Goal: Task Accomplishment & Management: Use online tool/utility

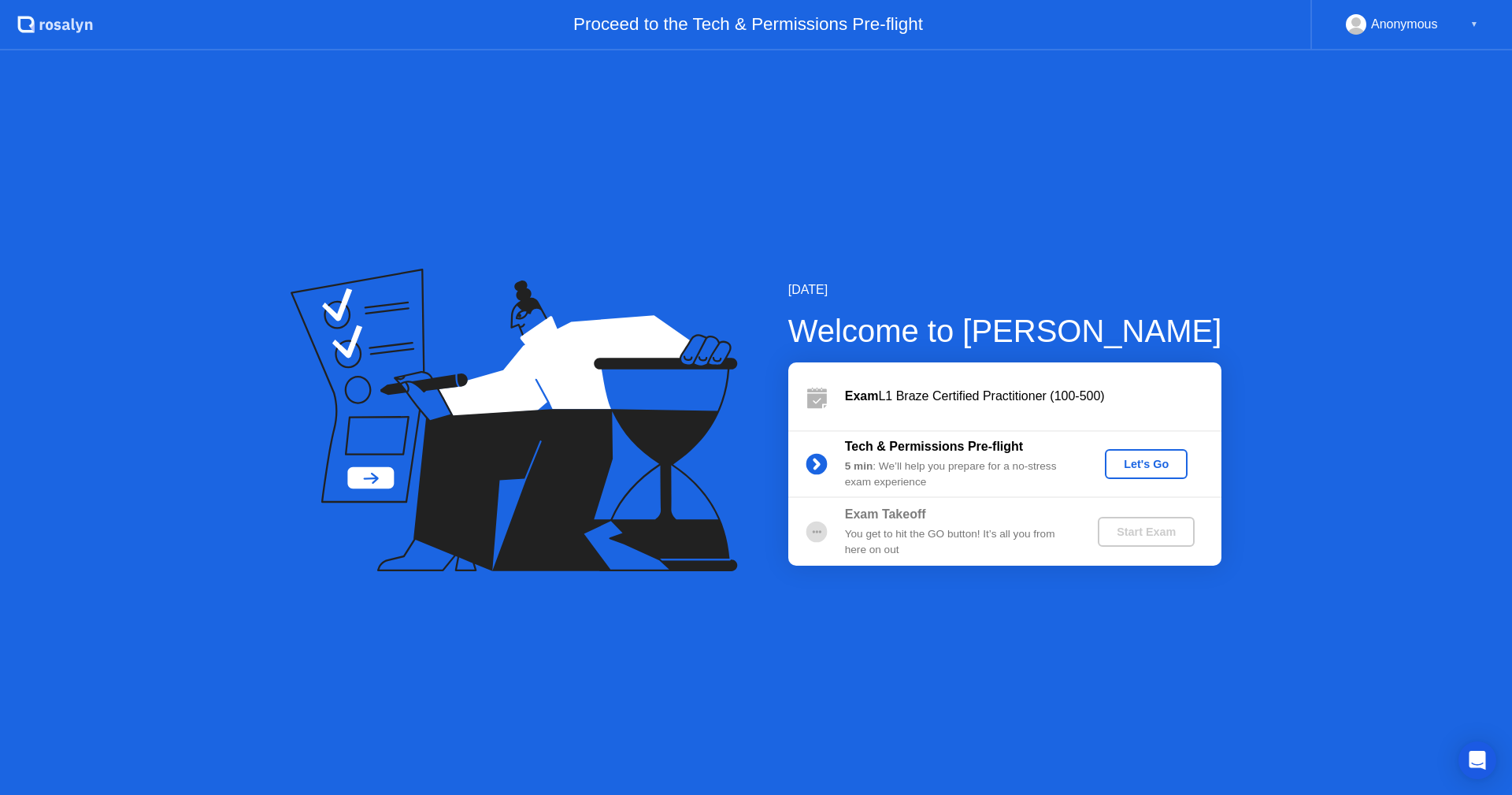
click at [1126, 464] on div "Let's Go" at bounding box center [1146, 464] width 70 height 13
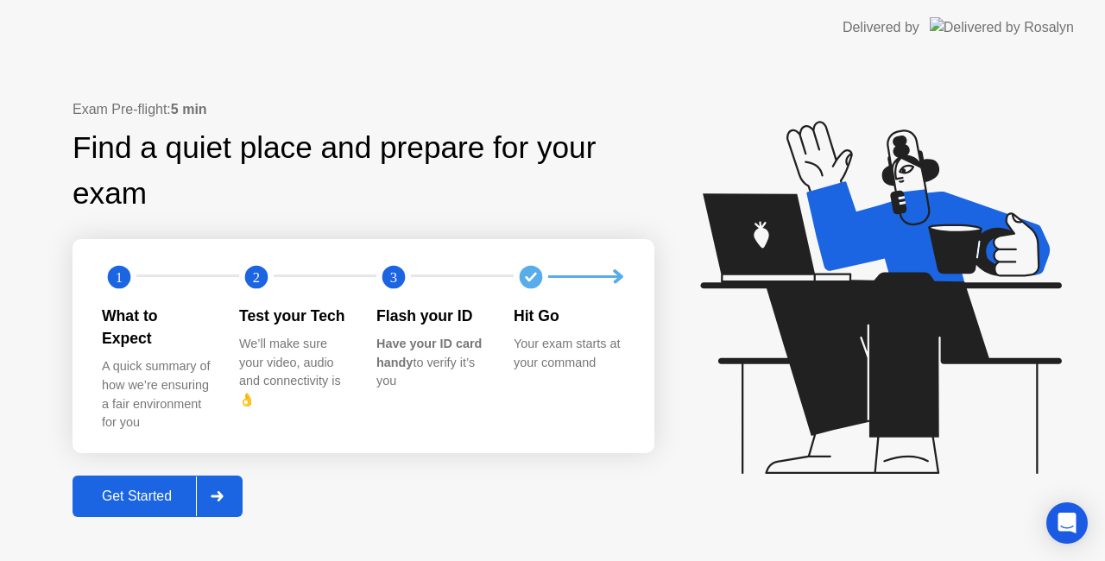
click at [161, 489] on div "Get Started" at bounding box center [137, 497] width 118 height 16
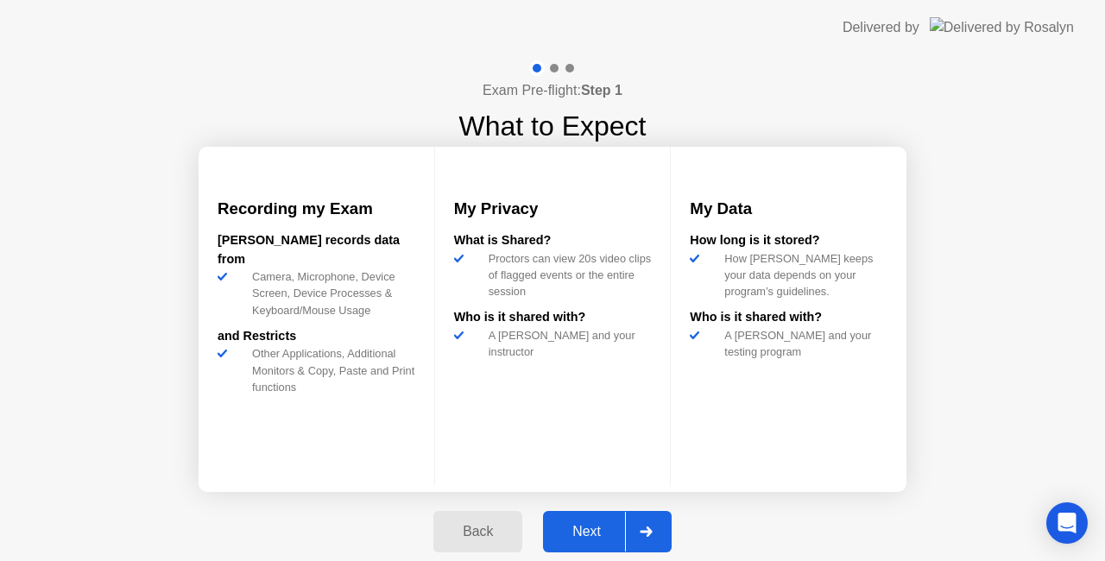
click at [597, 536] on div "Next" at bounding box center [586, 532] width 77 height 16
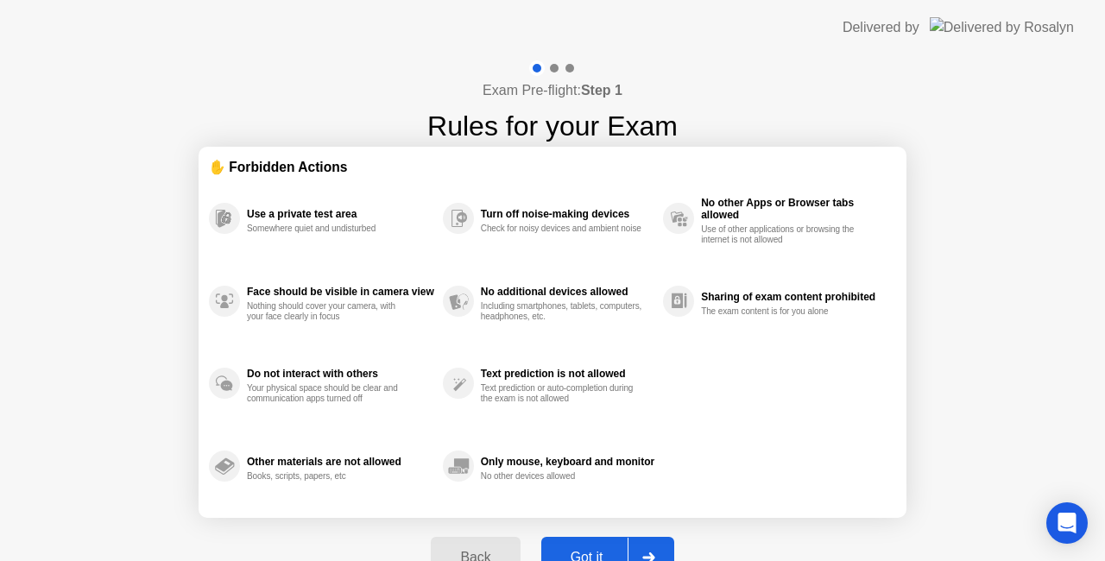
click at [563, 544] on button "Got it" at bounding box center [607, 557] width 133 height 41
select select "**********"
select select "*******"
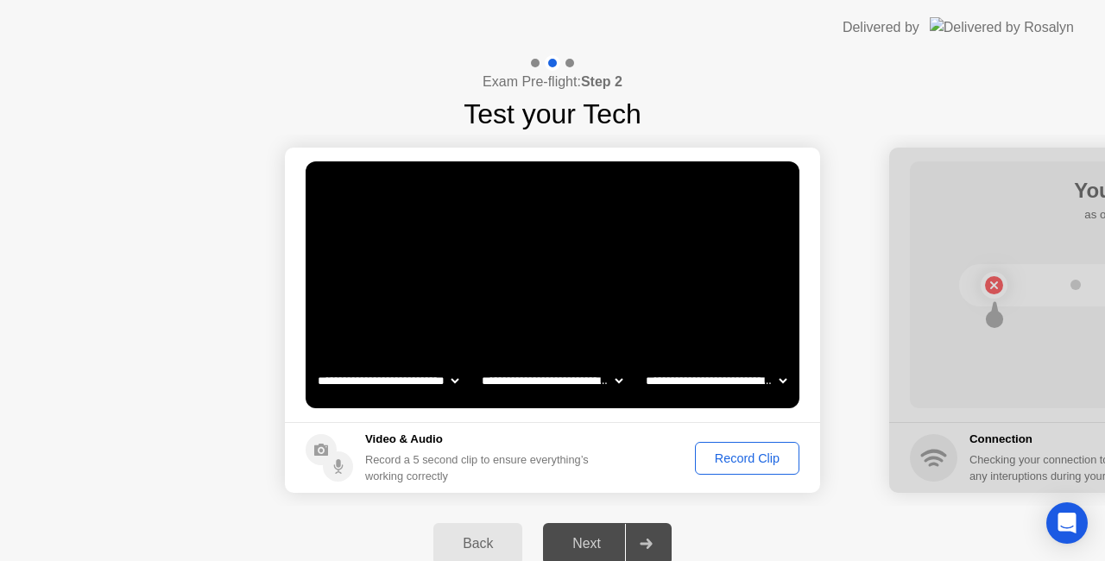
click at [735, 463] on div "Record Clip" at bounding box center [747, 458] width 92 height 14
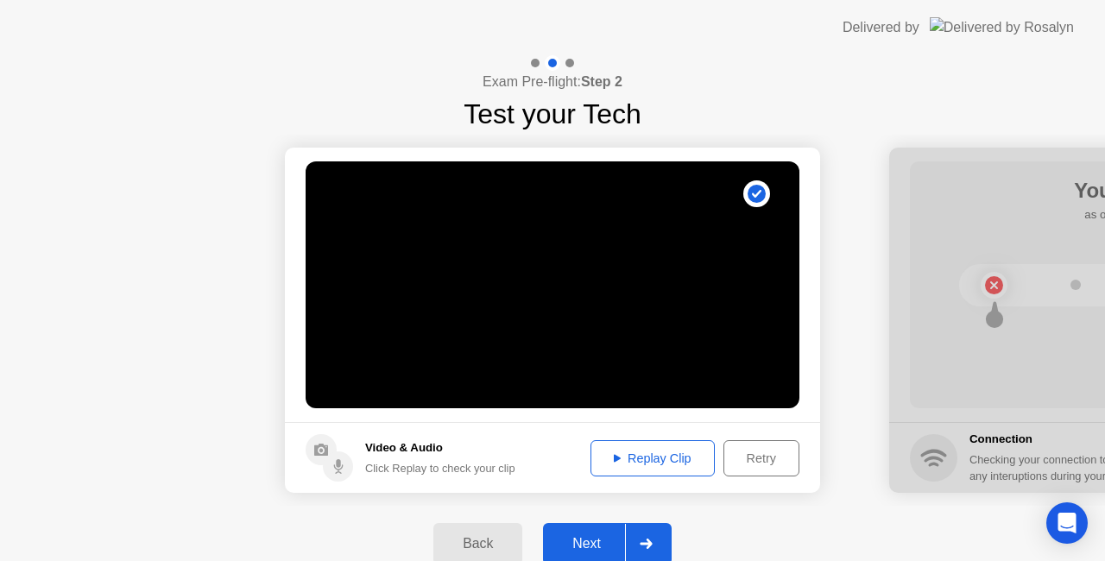
click at [606, 549] on div "Next" at bounding box center [586, 544] width 77 height 16
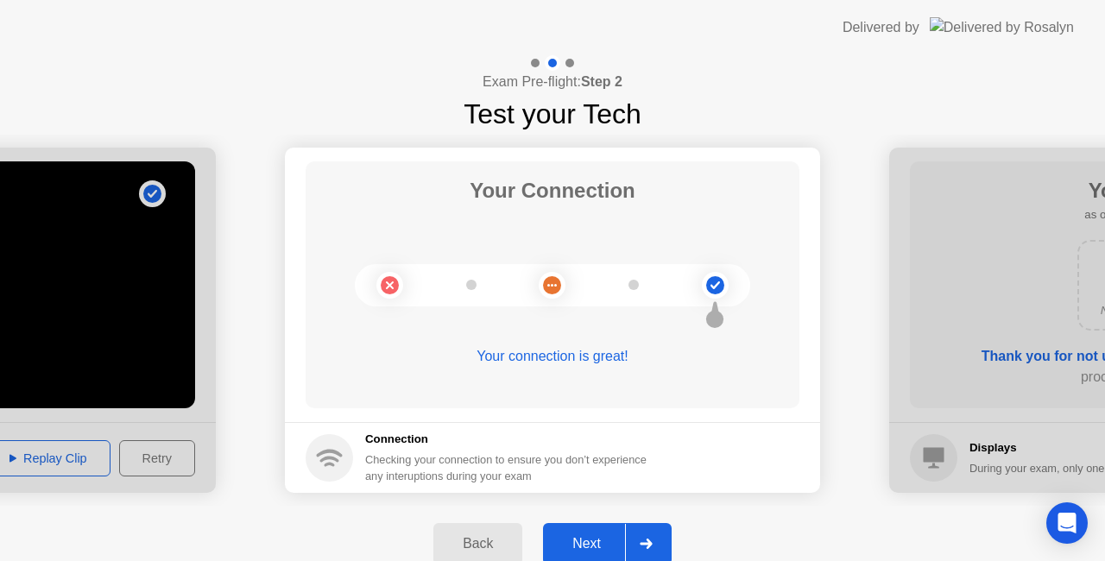
click at [592, 539] on div "Next" at bounding box center [586, 544] width 77 height 16
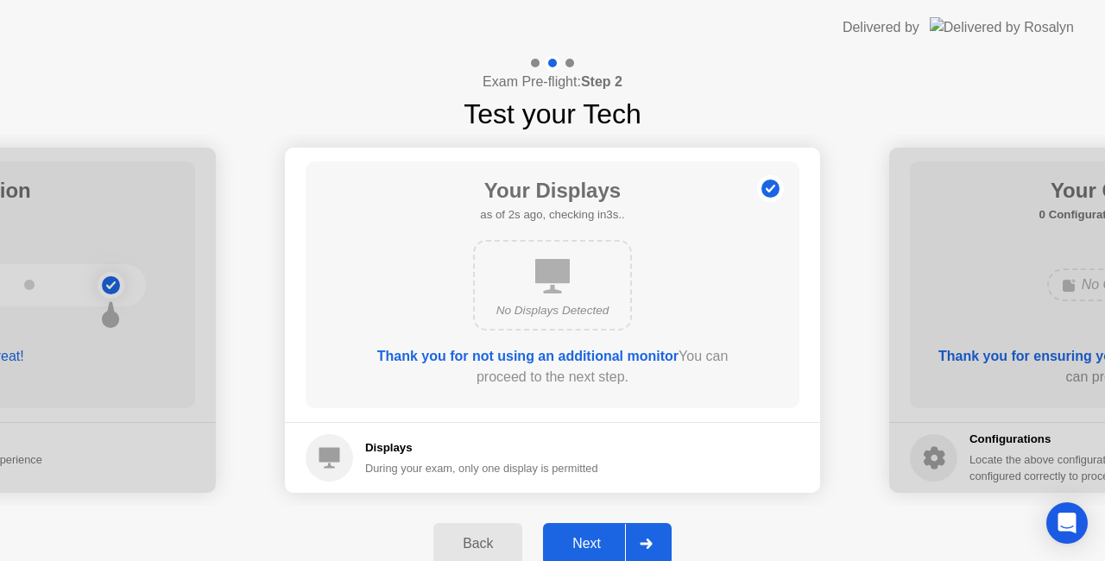
click at [592, 539] on div "Next" at bounding box center [586, 544] width 77 height 16
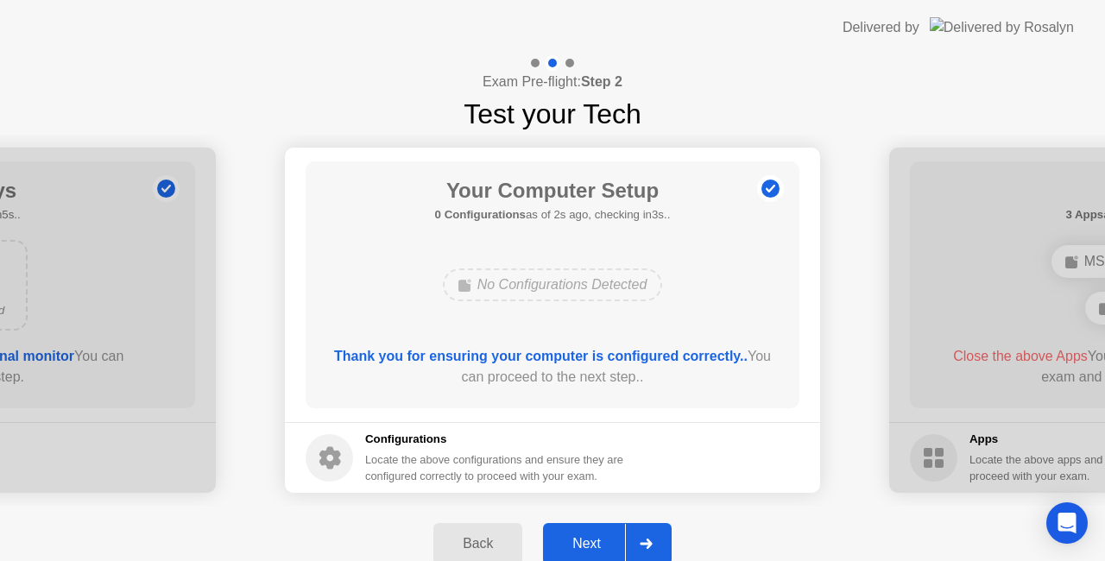
click at [592, 539] on div "Next" at bounding box center [586, 544] width 77 height 16
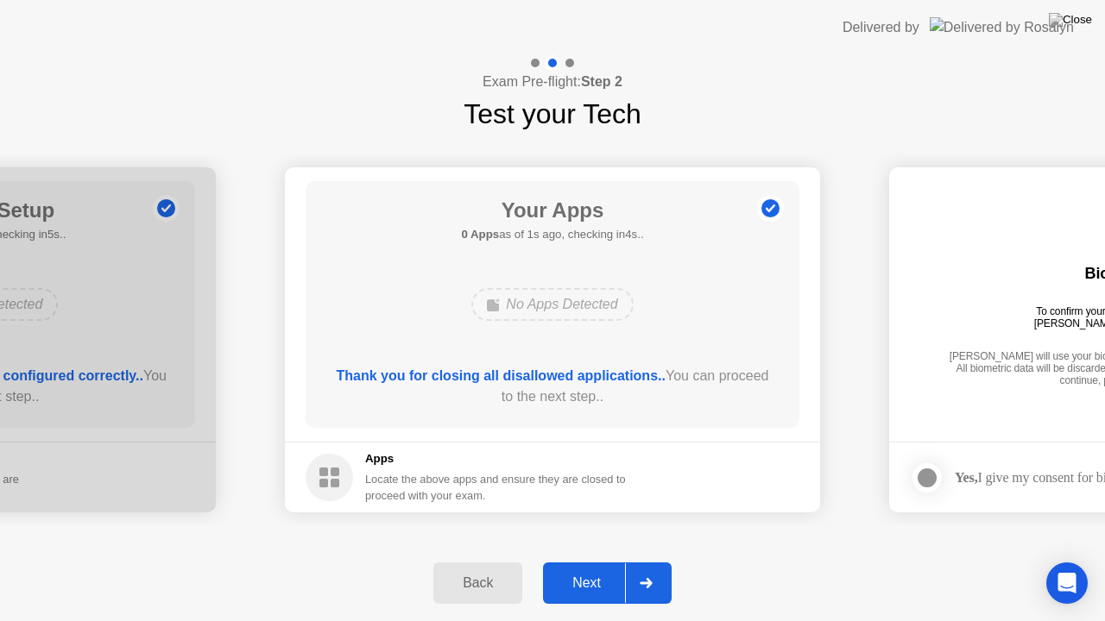
click at [587, 582] on div "Next" at bounding box center [586, 584] width 77 height 16
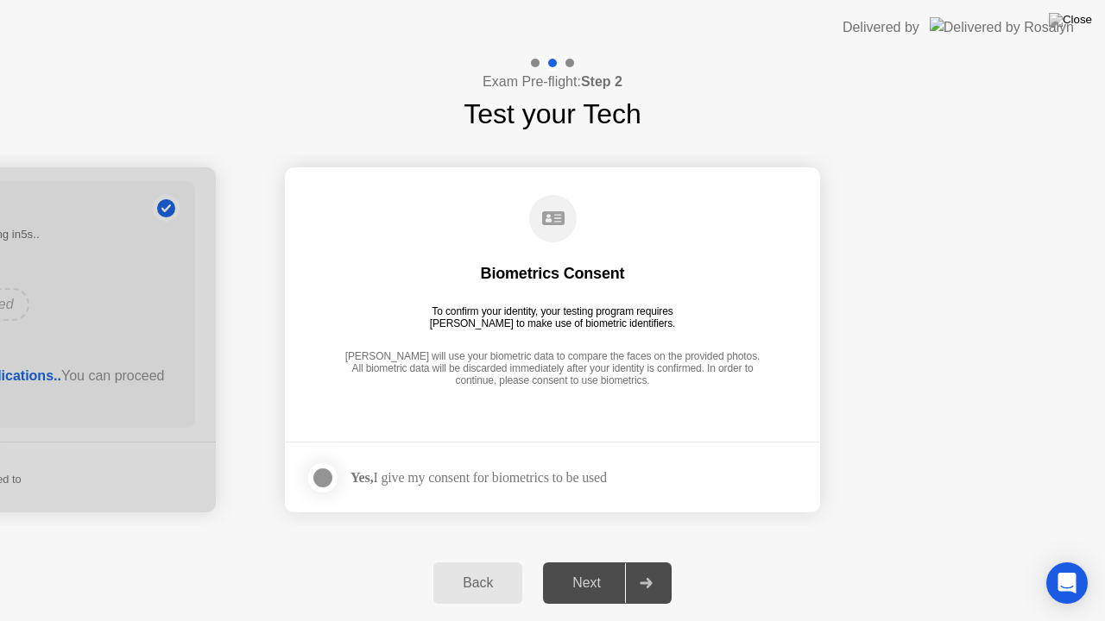
click at [319, 474] on div at bounding box center [322, 478] width 21 height 21
click at [580, 581] on div "Next" at bounding box center [586, 584] width 77 height 16
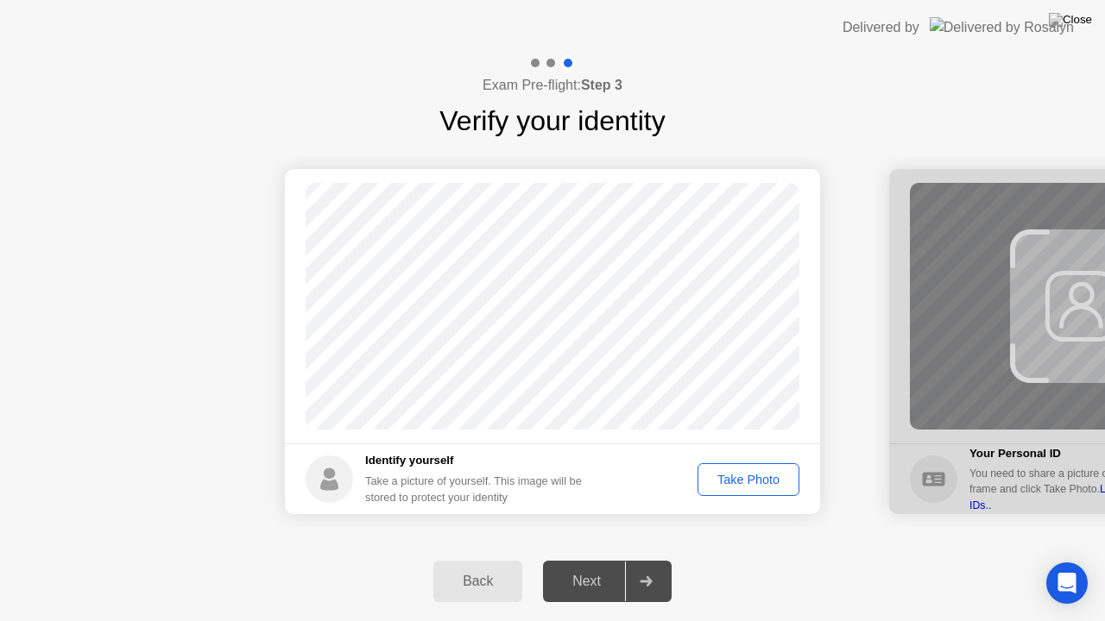
click at [763, 476] on div "Take Photo" at bounding box center [748, 480] width 90 height 14
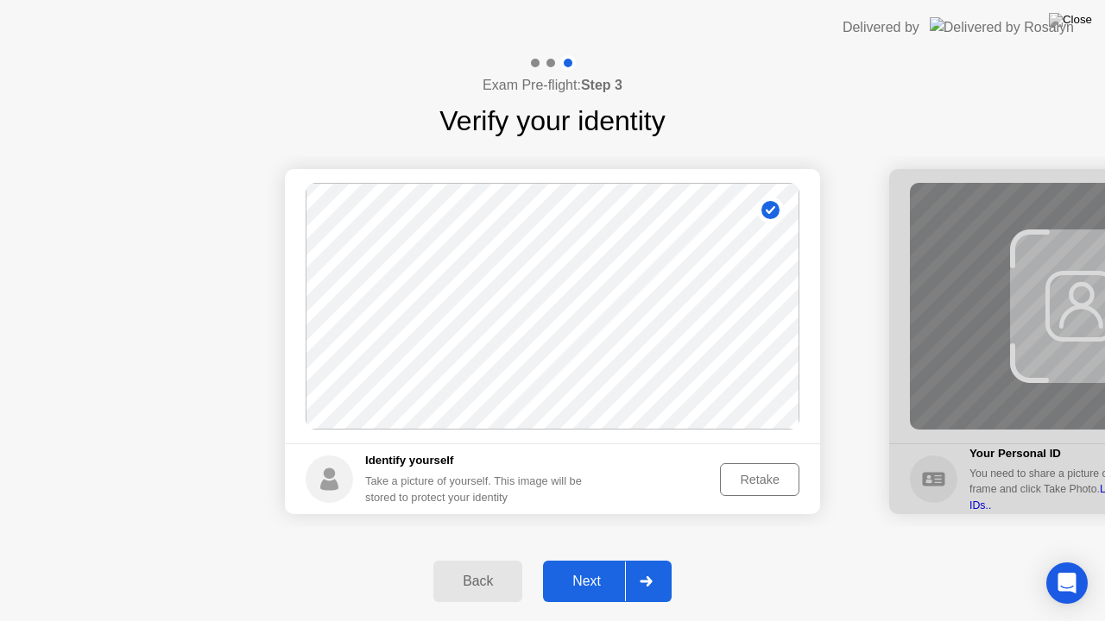
click at [588, 579] on div "Next" at bounding box center [586, 582] width 77 height 16
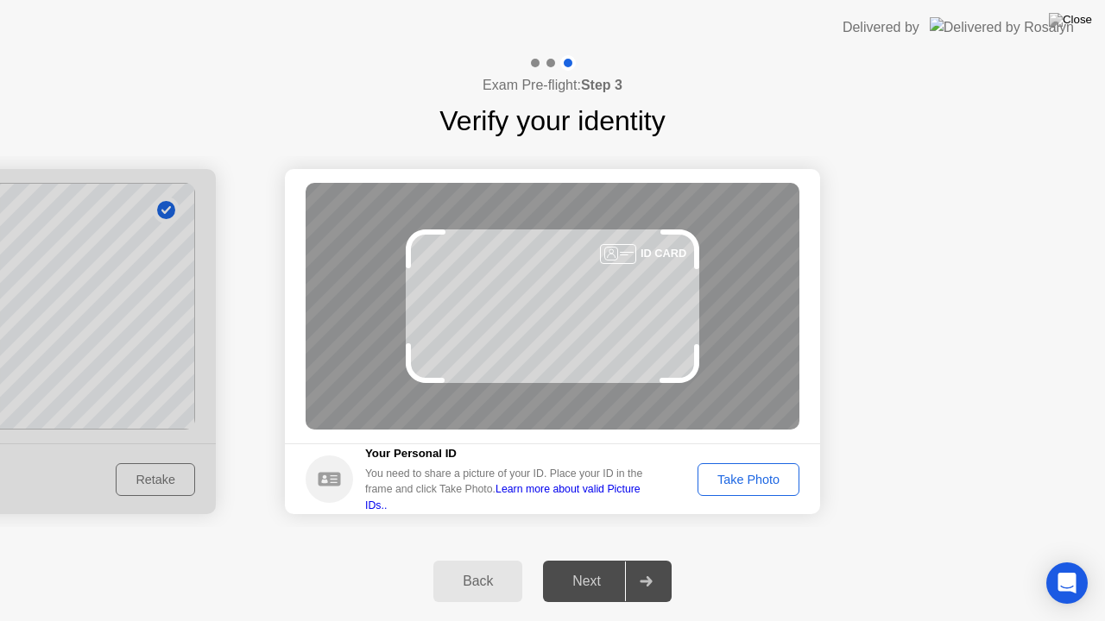
click at [733, 478] on div "Take Photo" at bounding box center [748, 480] width 90 height 14
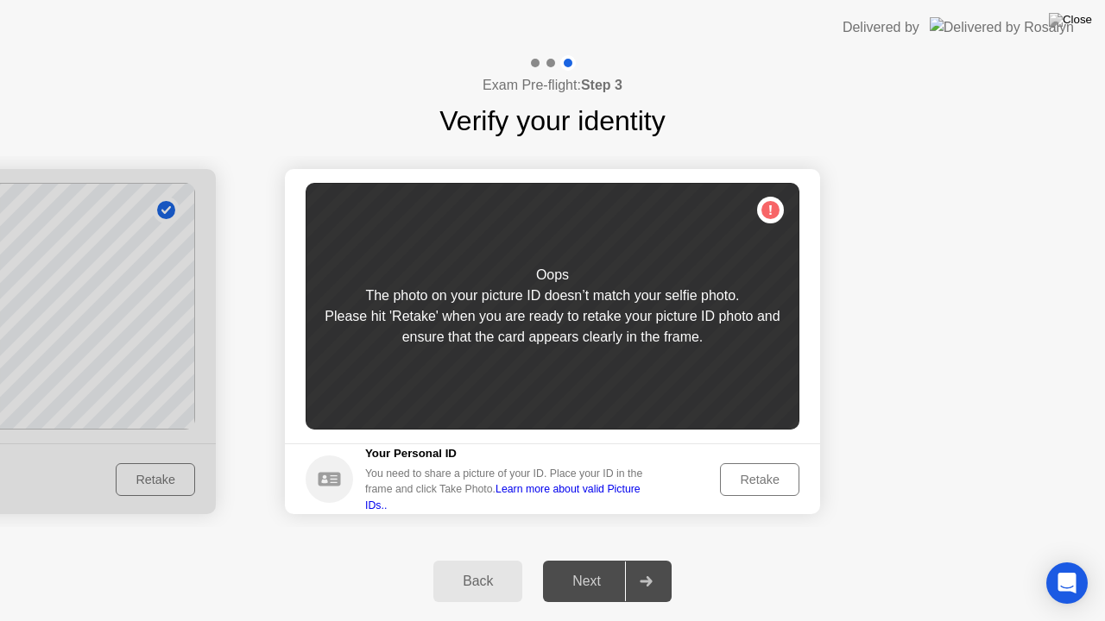
click at [772, 482] on div "Retake" at bounding box center [759, 480] width 67 height 14
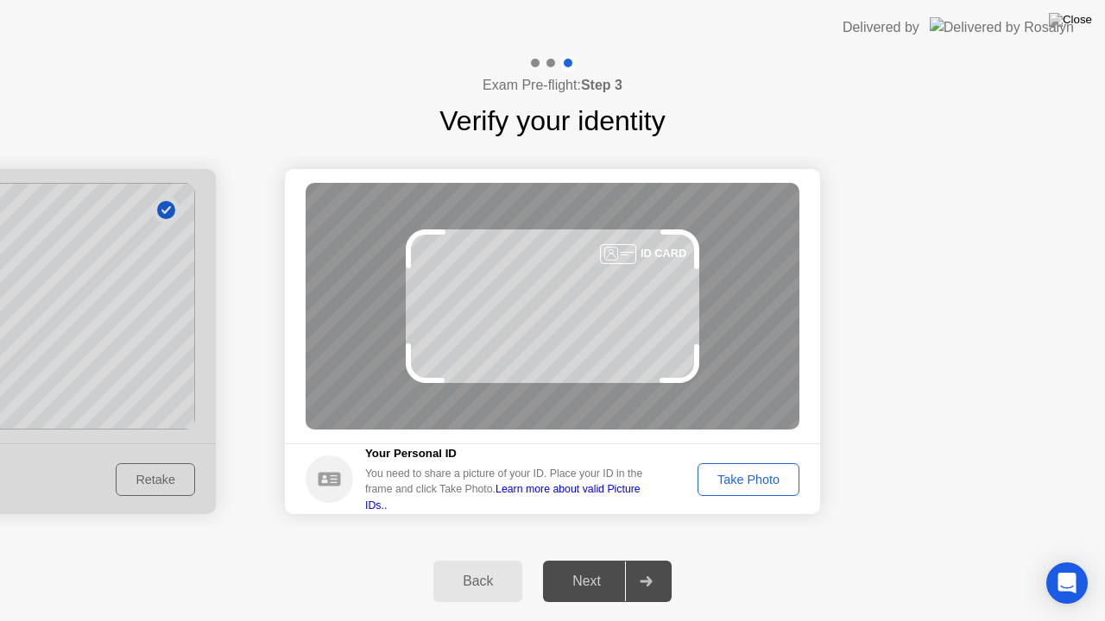
click at [772, 482] on div "Take Photo" at bounding box center [748, 480] width 90 height 14
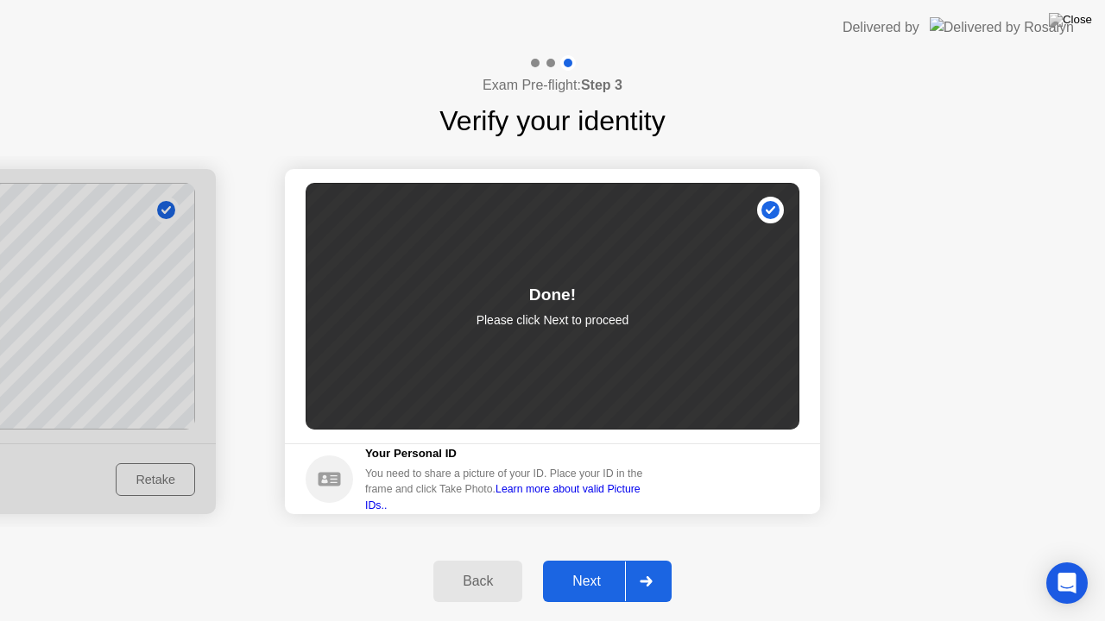
click at [586, 581] on div "Next" at bounding box center [586, 582] width 77 height 16
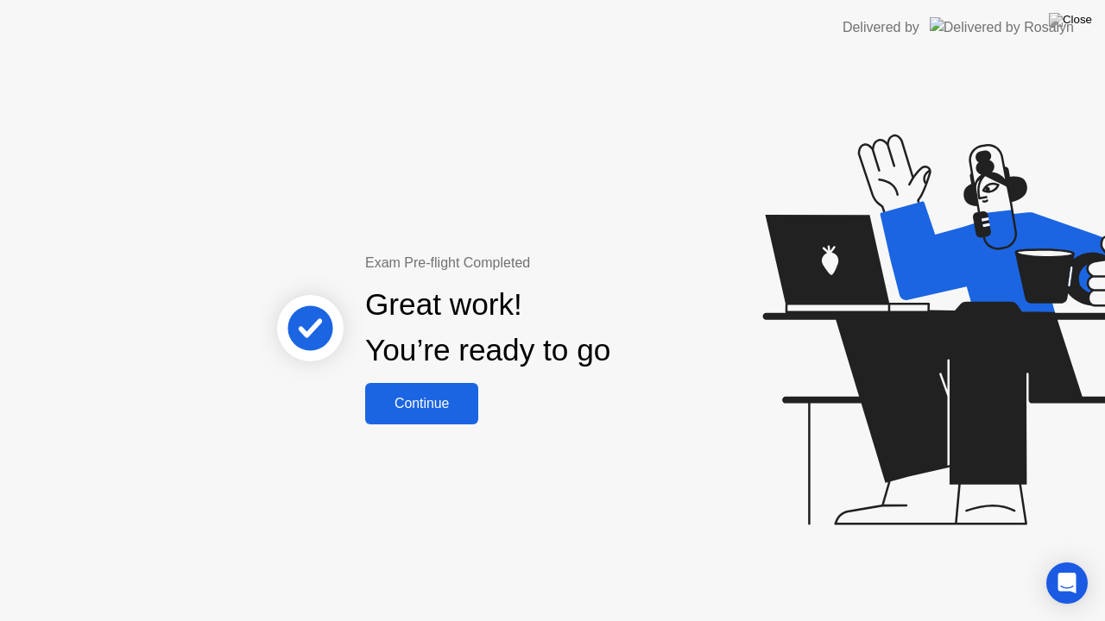
click at [413, 400] on div "Continue" at bounding box center [421, 404] width 103 height 16
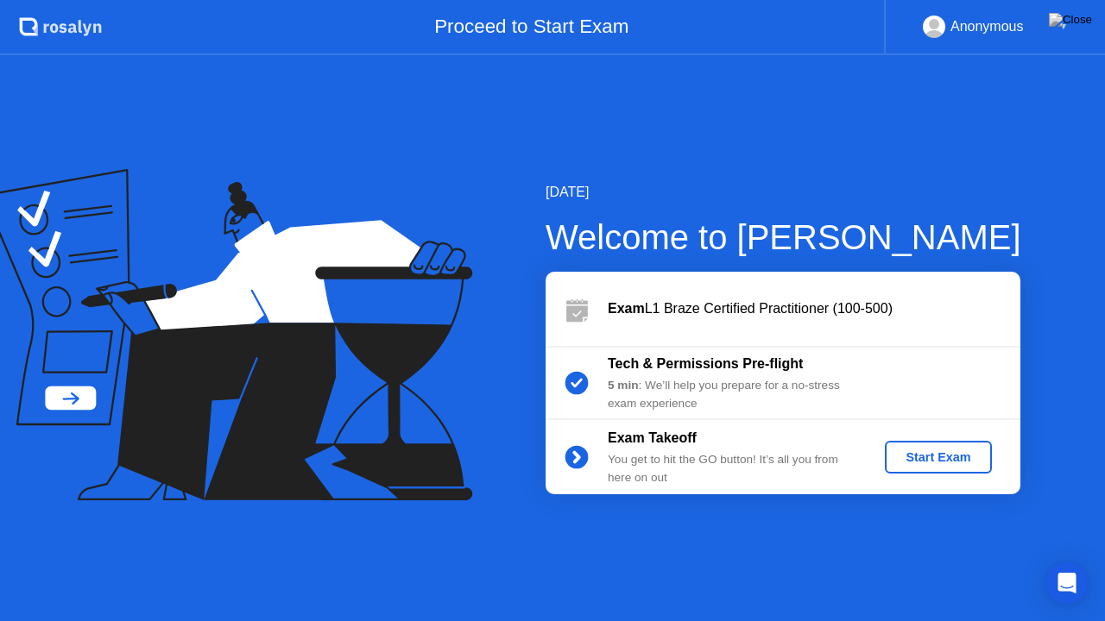
click at [924, 453] on div "Start Exam" at bounding box center [938, 458] width 92 height 14
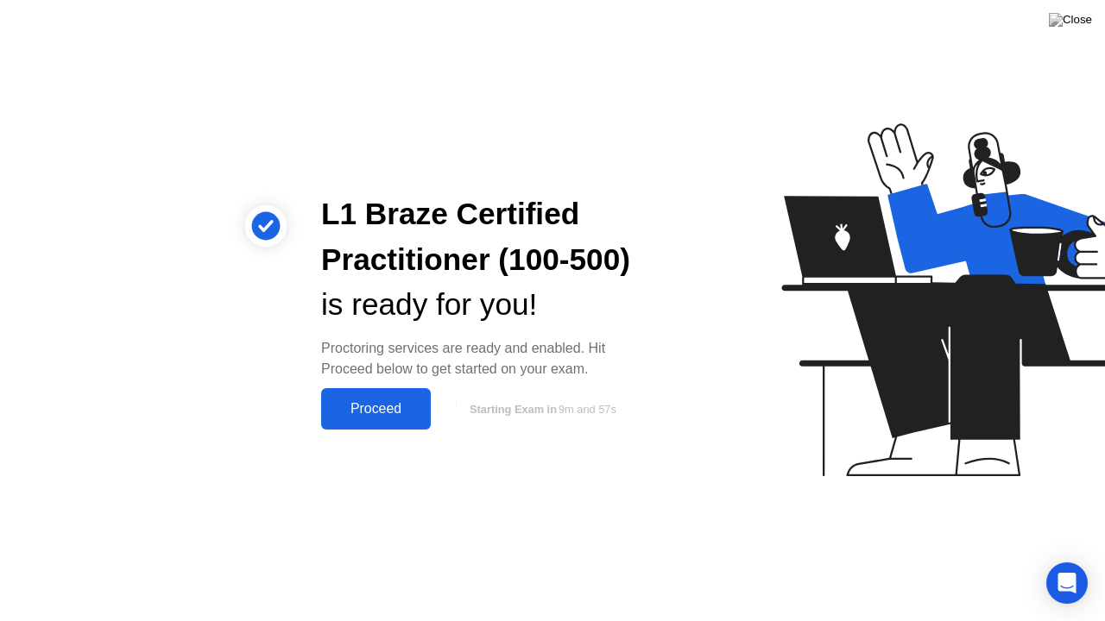
click at [371, 409] on div "Proceed" at bounding box center [375, 409] width 99 height 16
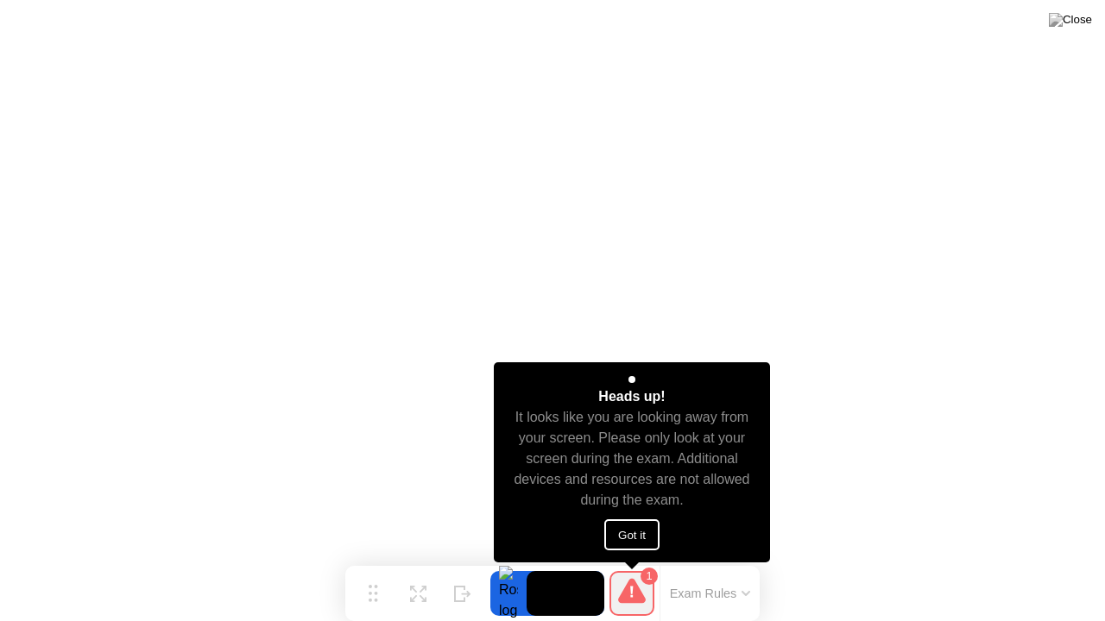
click at [627, 536] on button "Got it" at bounding box center [631, 535] width 55 height 31
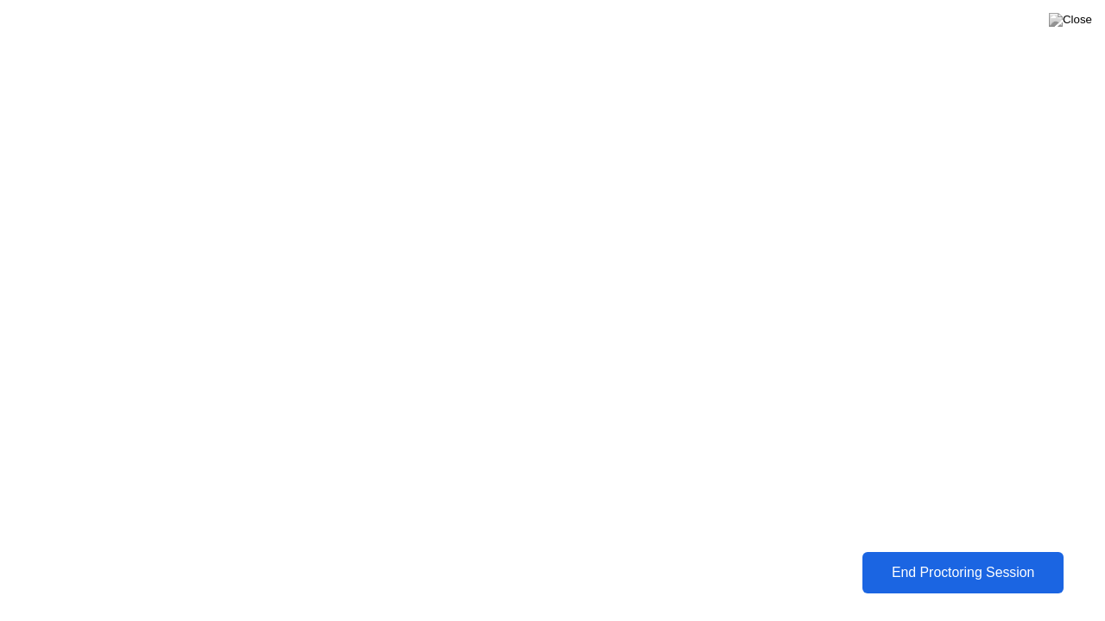
click at [917, 576] on div "End Proctoring Session" at bounding box center [963, 573] width 192 height 16
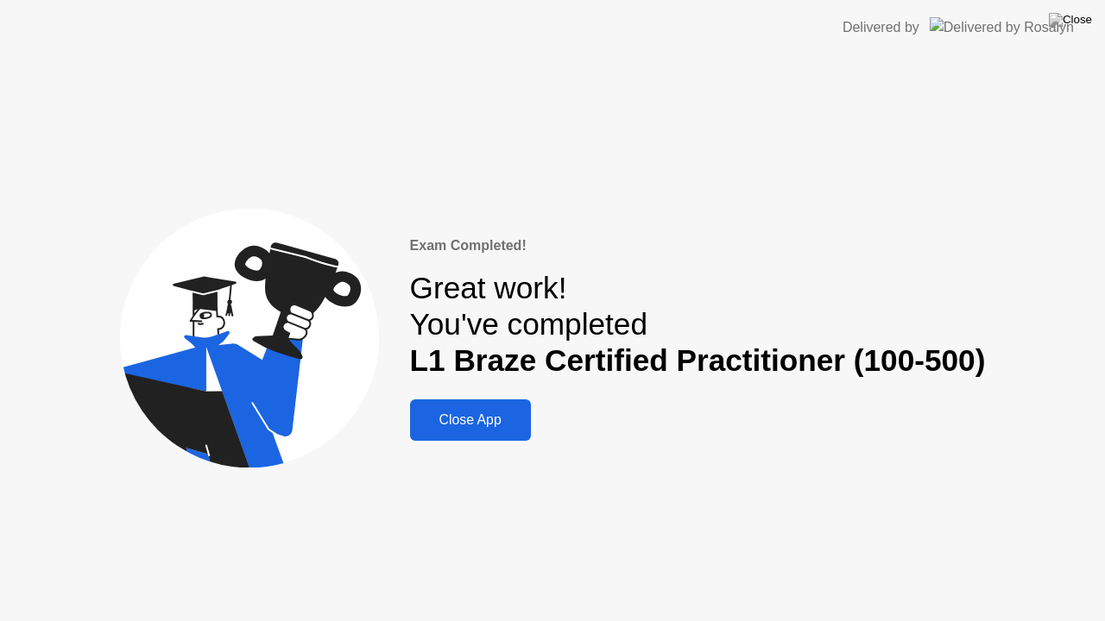
click at [483, 426] on div "Close App" at bounding box center [470, 421] width 110 height 16
